Goal: Task Accomplishment & Management: Complete application form

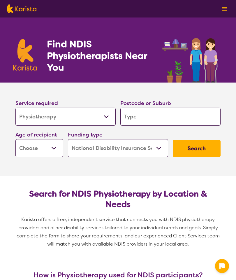
select select "Physiotherapy"
select select "NDIS"
select select "Physiotherapy"
select select "NDIS"
click at [156, 116] on input "search" at bounding box center [170, 117] width 100 height 18
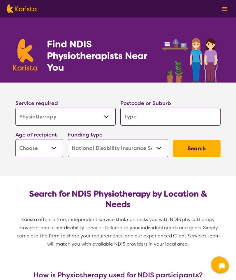
type input "5"
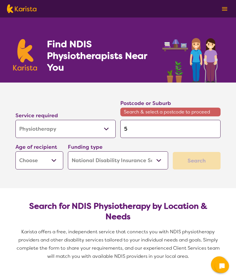
type input "52"
type input "524"
type input "5245"
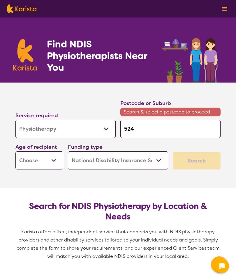
type input "5245"
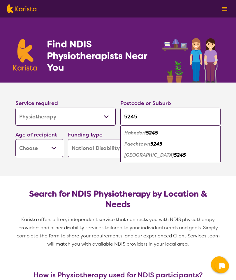
type input "5245"
click at [162, 134] on div "Hahndorf 5245" at bounding box center [170, 132] width 94 height 11
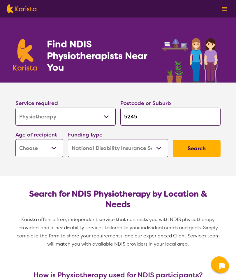
click at [53, 146] on select "Early Childhood - 0 to 9 Child - 10 to 11 Adolescent - 12 to 17 Adult - 18 to 6…" at bounding box center [39, 148] width 48 height 18
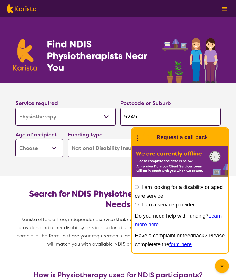
select select "AD"
click at [222, 267] on icon at bounding box center [222, 265] width 7 height 7
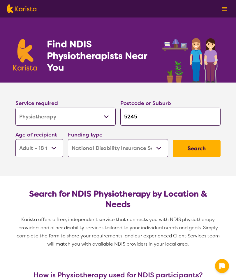
click at [200, 150] on button "Search" at bounding box center [197, 148] width 48 height 17
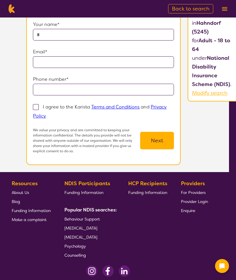
scroll to position [0, 7]
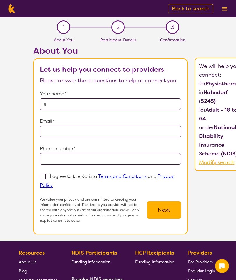
select select "Physiotherapy"
select select "AD"
select select "NDIS"
select select "Physiotherapy"
select select "AD"
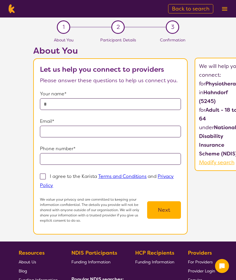
select select "NDIS"
